Goal: Find specific page/section: Find specific page/section

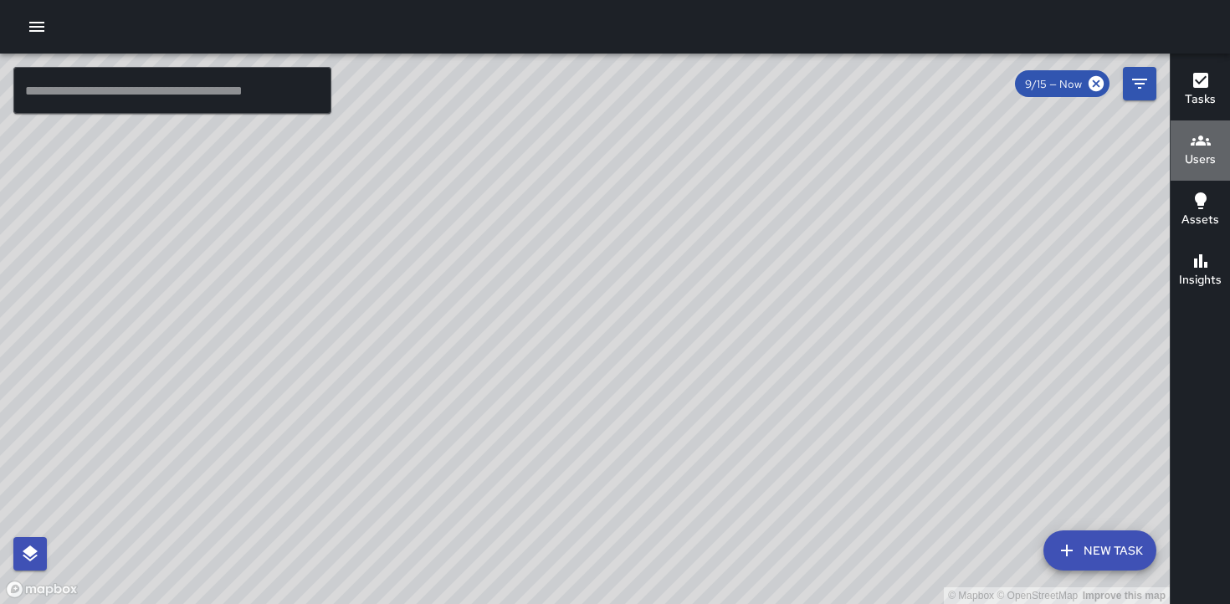
click at [1195, 156] on h6 "Users" at bounding box center [1200, 160] width 31 height 18
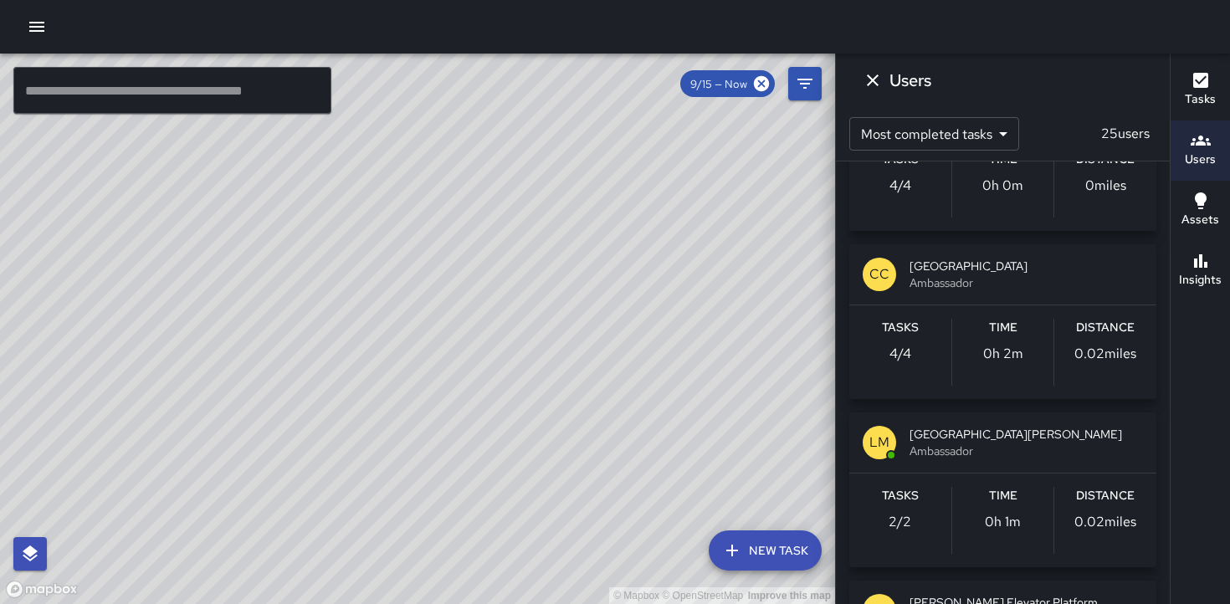
scroll to position [443, 0]
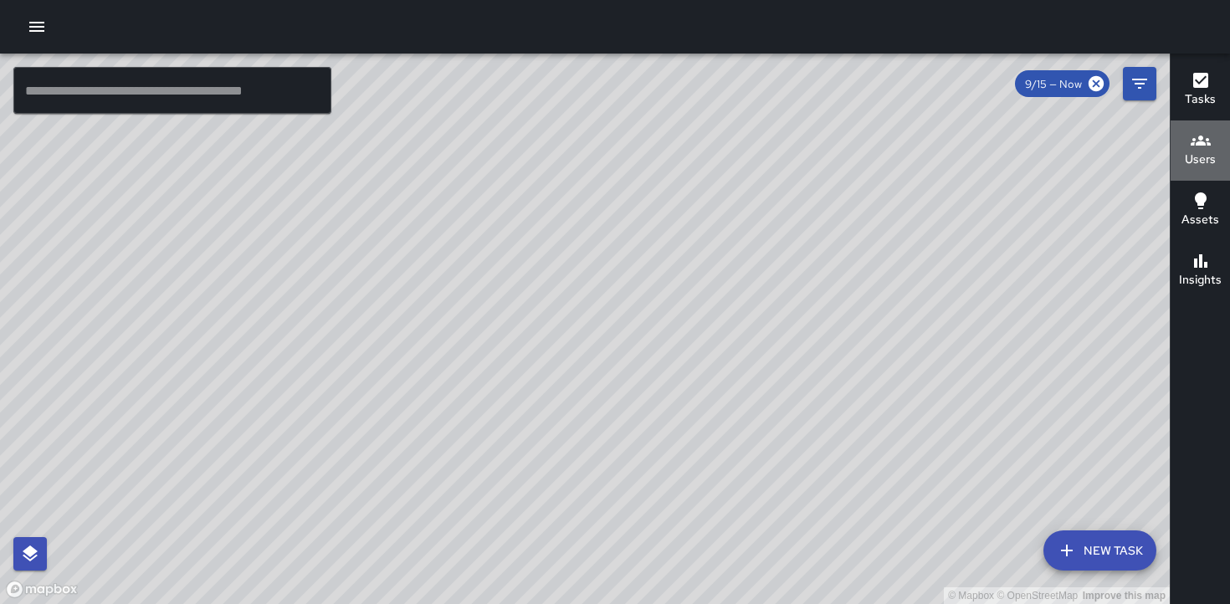
click at [1199, 154] on h6 "Users" at bounding box center [1200, 160] width 31 height 18
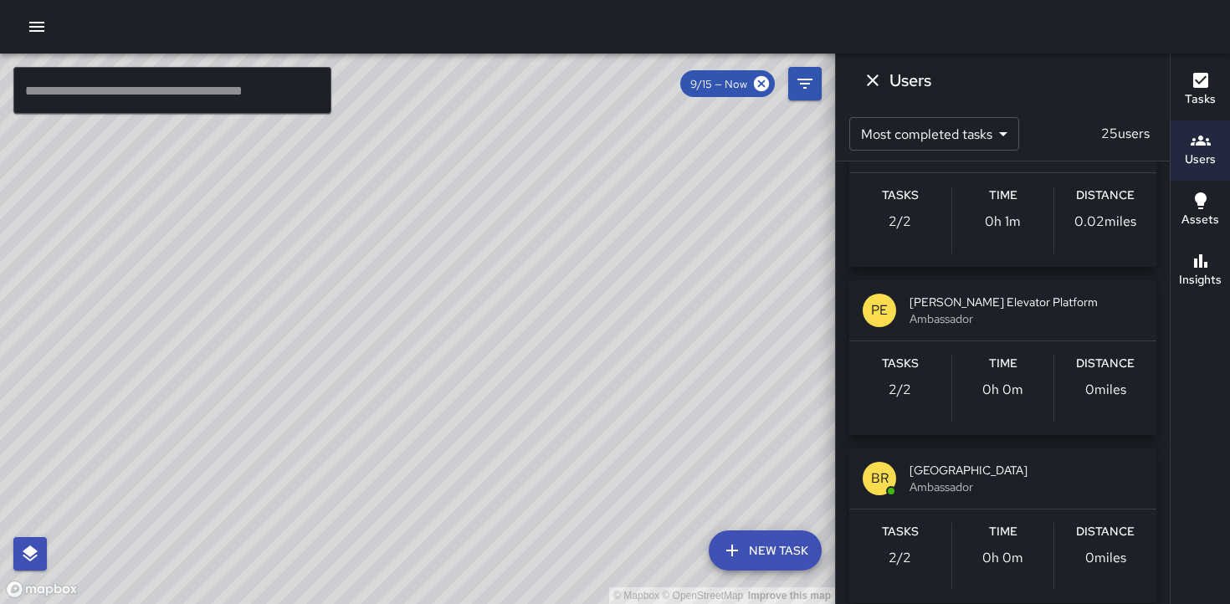
scroll to position [737, 0]
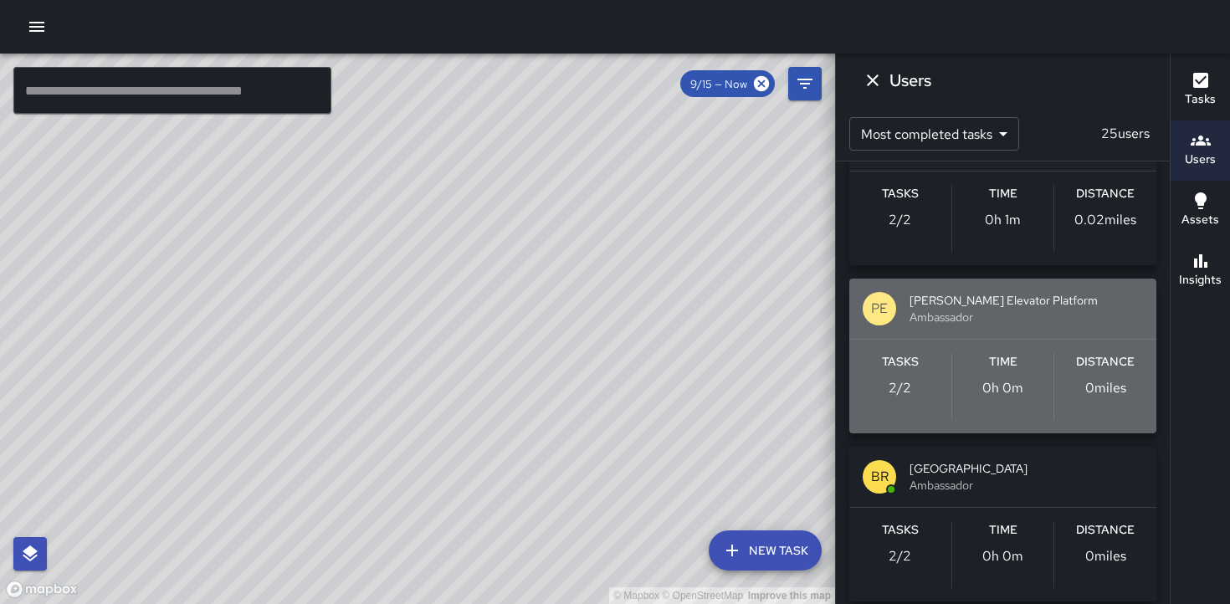
click at [879, 309] on p "PE" at bounding box center [879, 309] width 17 height 20
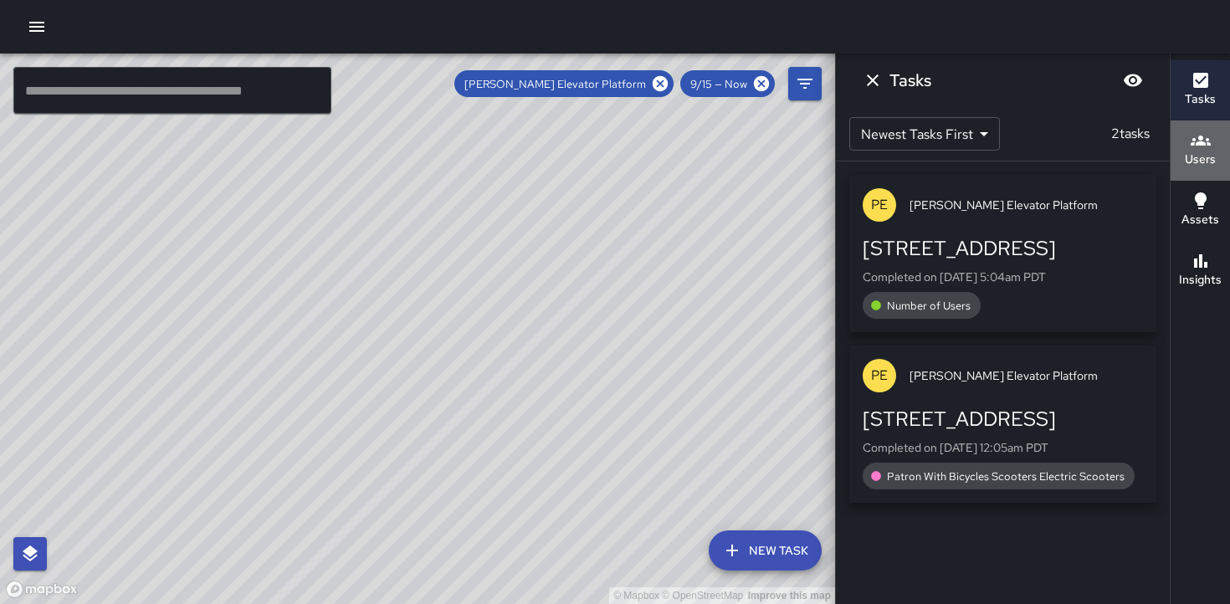
click at [1198, 157] on h6 "Users" at bounding box center [1200, 160] width 31 height 18
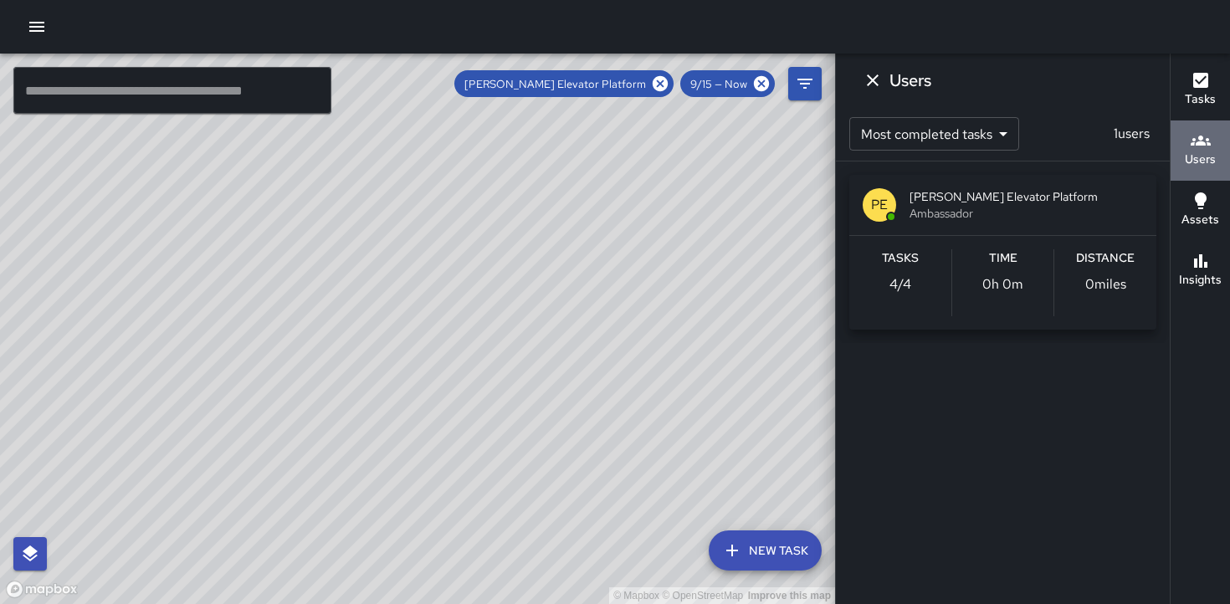
click at [1205, 159] on h6 "Users" at bounding box center [1200, 160] width 31 height 18
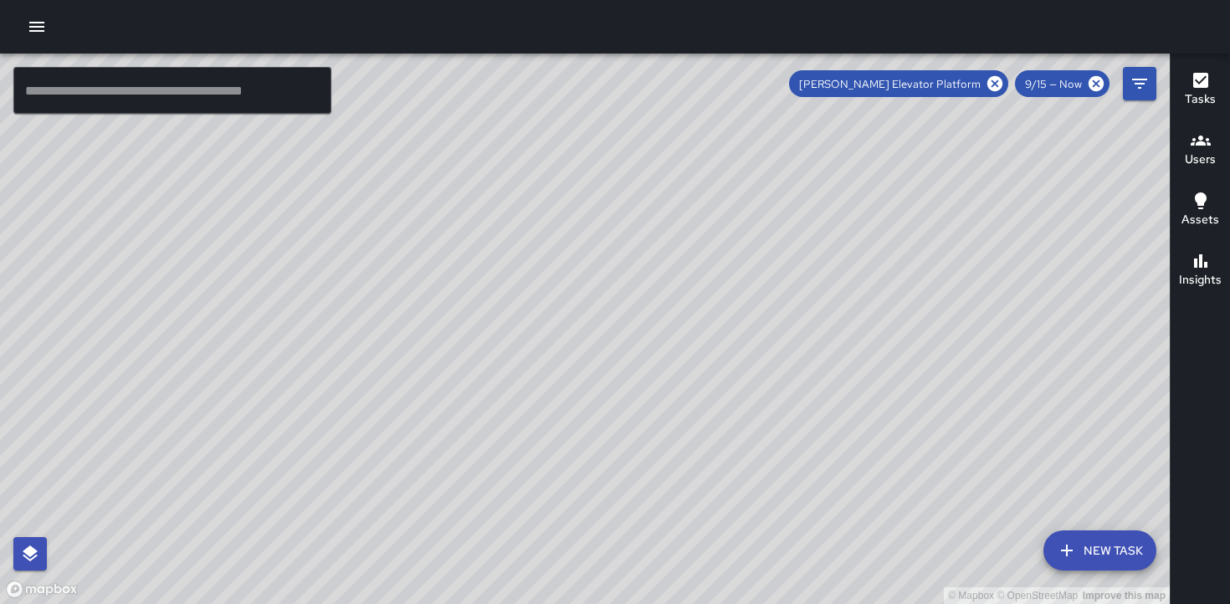
click at [1205, 159] on h6 "Users" at bounding box center [1200, 160] width 31 height 18
click at [1201, 156] on h6 "Users" at bounding box center [1200, 160] width 31 height 18
